Goal: Contribute content

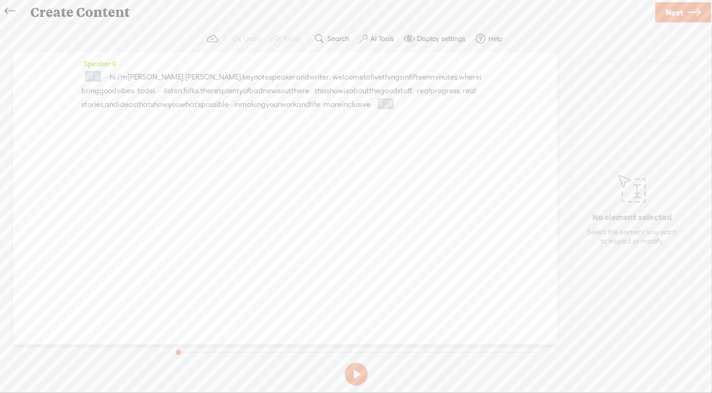
click at [15, 8] on icon at bounding box center [10, 11] width 11 height 21
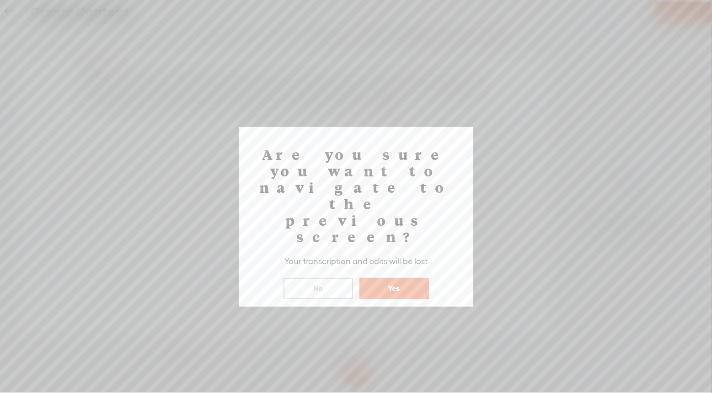
click at [311, 278] on button "No" at bounding box center [319, 288] width 70 height 21
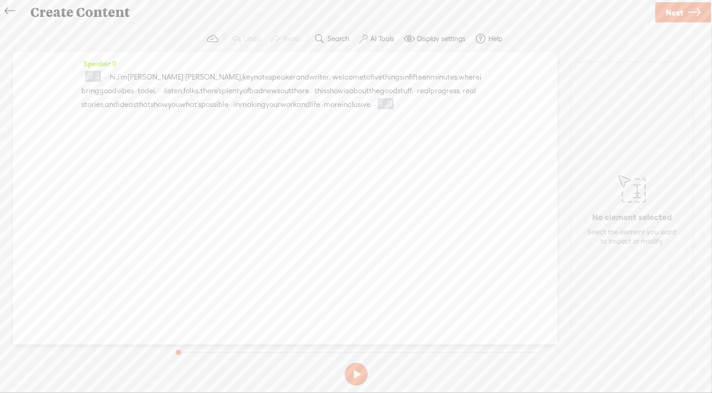
click at [692, 13] on icon at bounding box center [694, 12] width 13 height 23
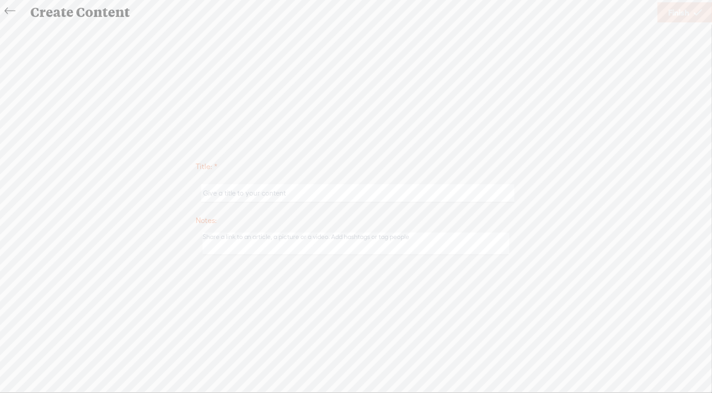
click at [315, 188] on input "text" at bounding box center [357, 193] width 313 height 18
type input "Test intro"
click at [682, 15] on span "Finish" at bounding box center [678, 12] width 21 height 23
